Goal: Information Seeking & Learning: Learn about a topic

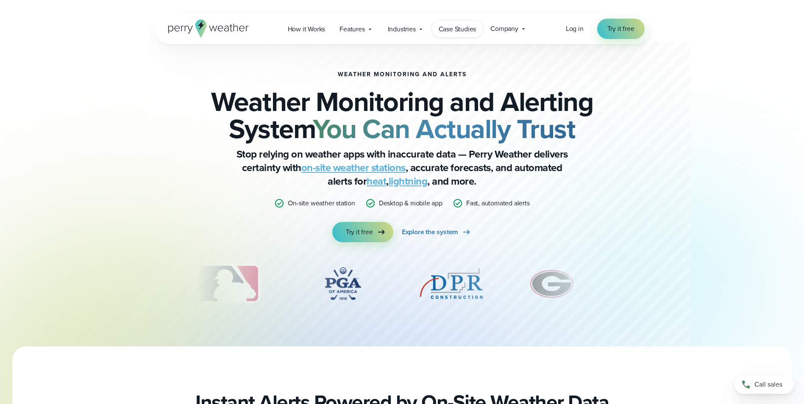
click at [462, 28] on span "Case Studies" at bounding box center [458, 29] width 38 height 10
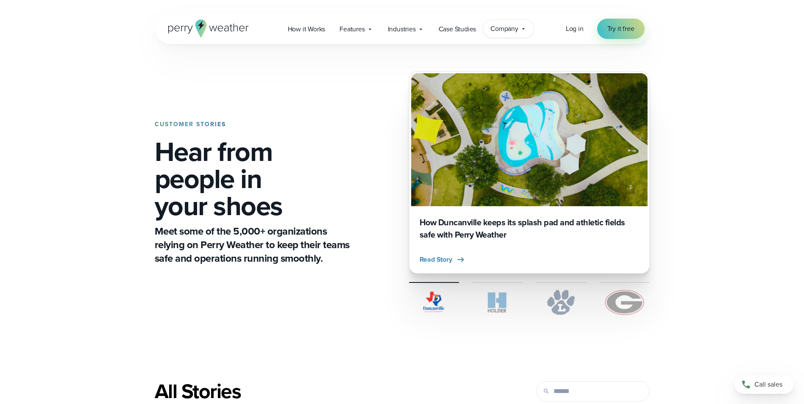
click at [521, 27] on icon at bounding box center [523, 28] width 7 height 7
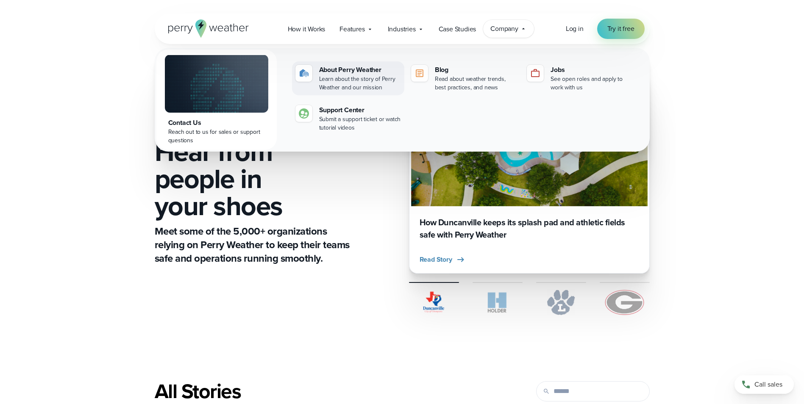
click at [331, 76] on div "Learn about the story of Perry Weather and our mission" at bounding box center [360, 83] width 82 height 17
